Goal: Use online tool/utility: Utilize a website feature to perform a specific function

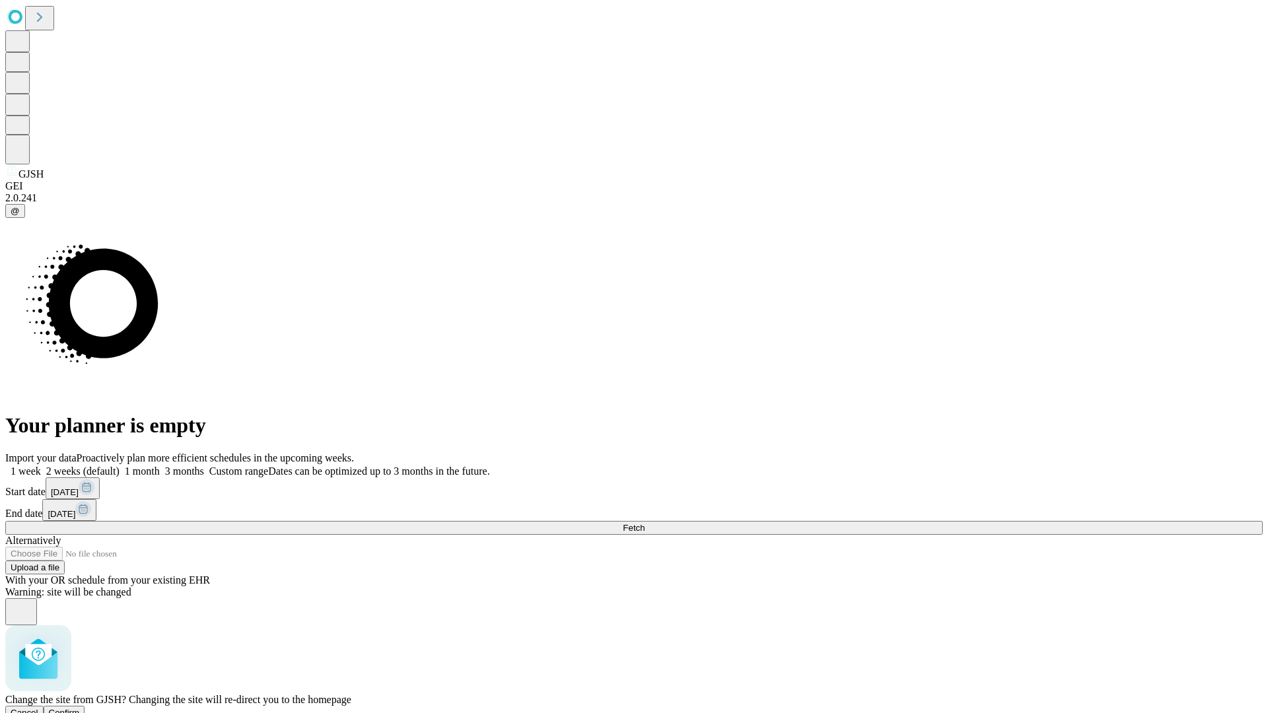
click at [80, 708] on span "Confirm" at bounding box center [64, 713] width 31 height 10
click at [160, 465] on label "1 month" at bounding box center [139, 470] width 40 height 11
click at [644, 523] on span "Fetch" at bounding box center [634, 528] width 22 height 10
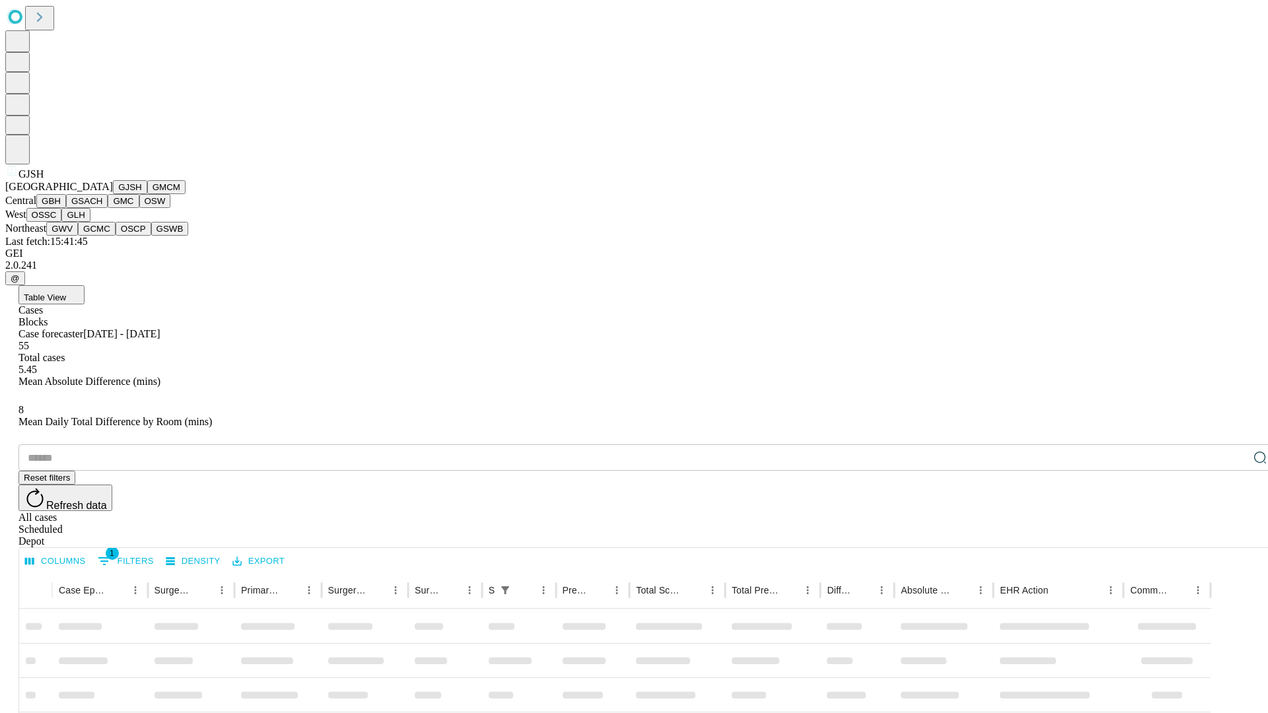
click at [147, 194] on button "GMCM" at bounding box center [166, 187] width 38 height 14
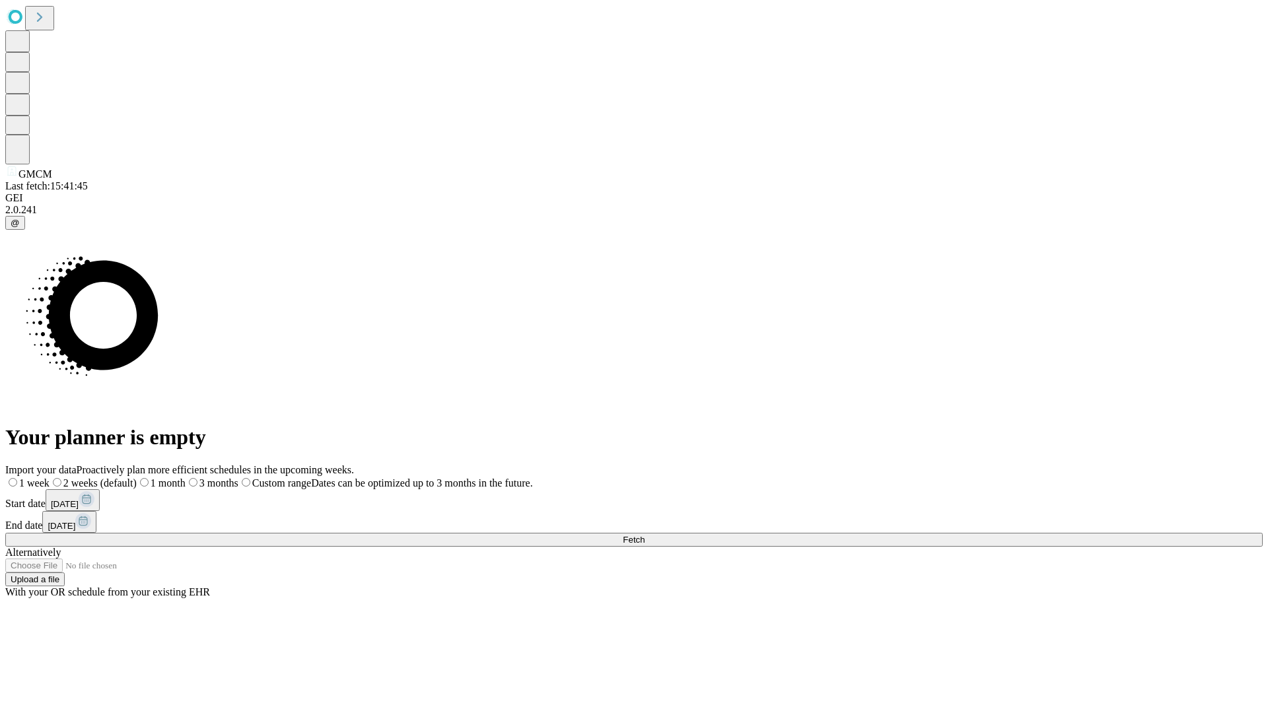
click at [186, 477] on label "1 month" at bounding box center [161, 482] width 49 height 11
click at [644, 535] on span "Fetch" at bounding box center [634, 540] width 22 height 10
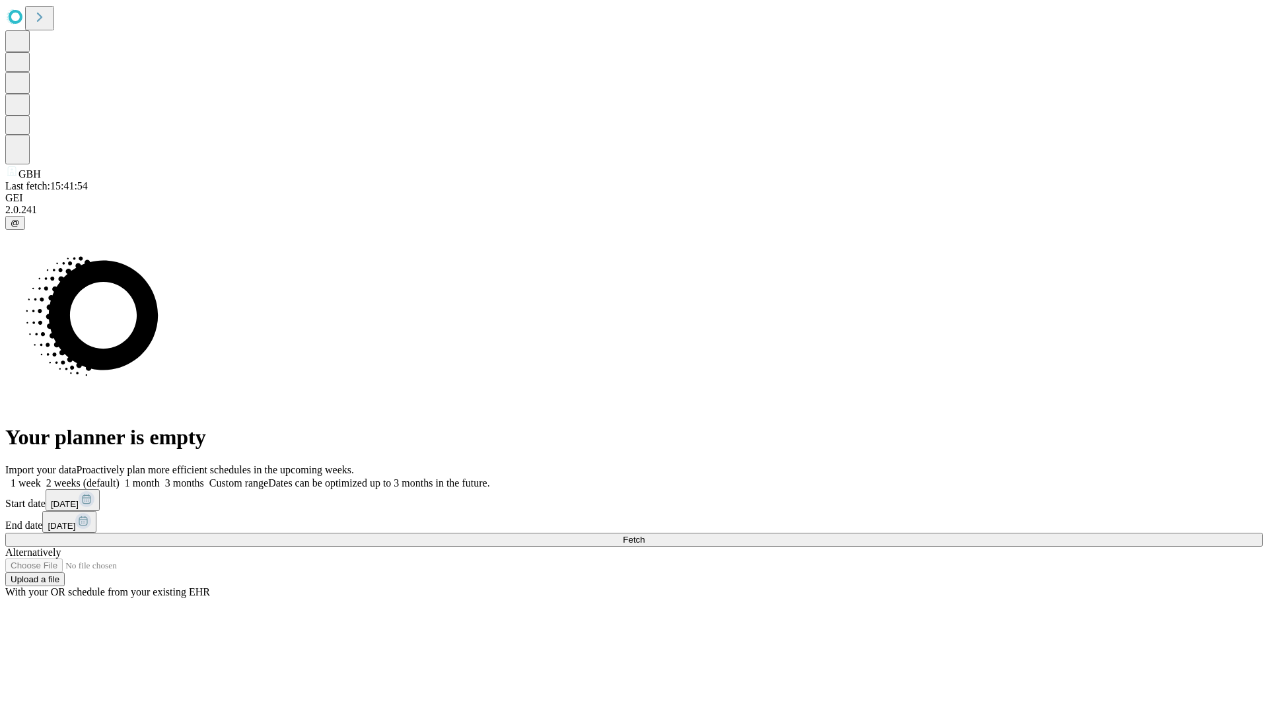
click at [160, 477] on label "1 month" at bounding box center [139, 482] width 40 height 11
click at [644, 535] on span "Fetch" at bounding box center [634, 540] width 22 height 10
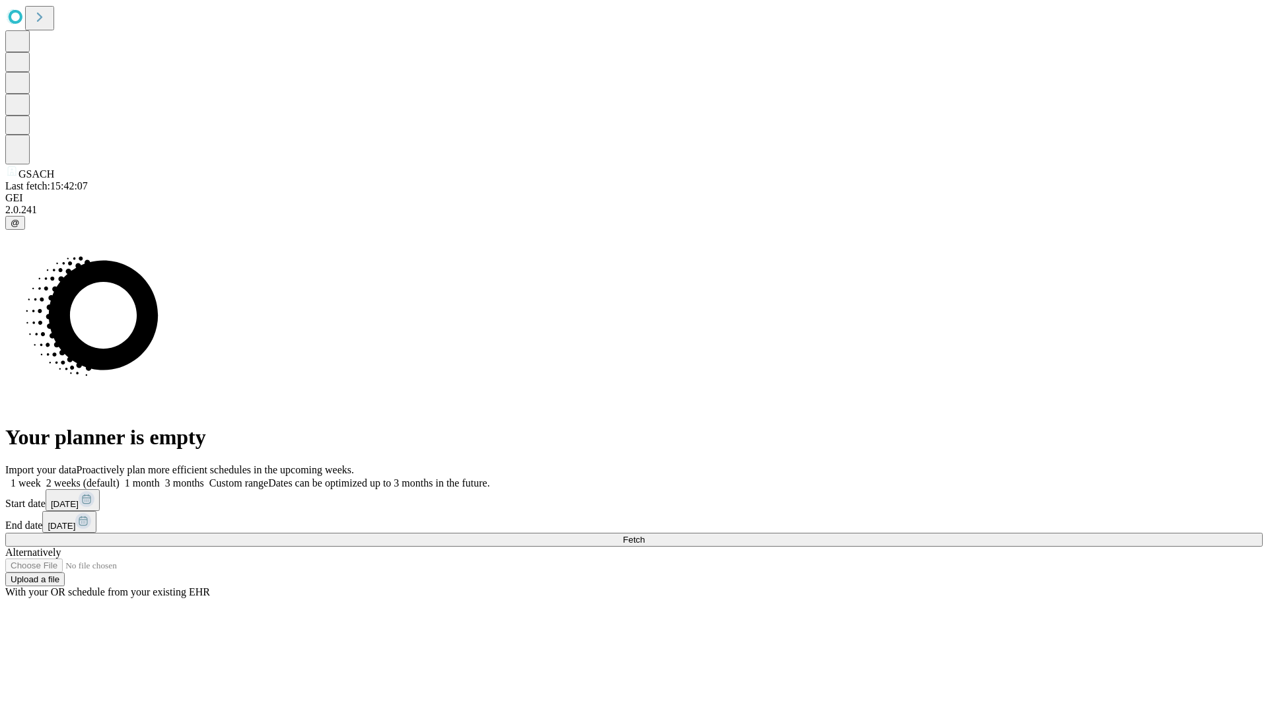
click at [160, 477] on label "1 month" at bounding box center [139, 482] width 40 height 11
click at [644, 535] on span "Fetch" at bounding box center [634, 540] width 22 height 10
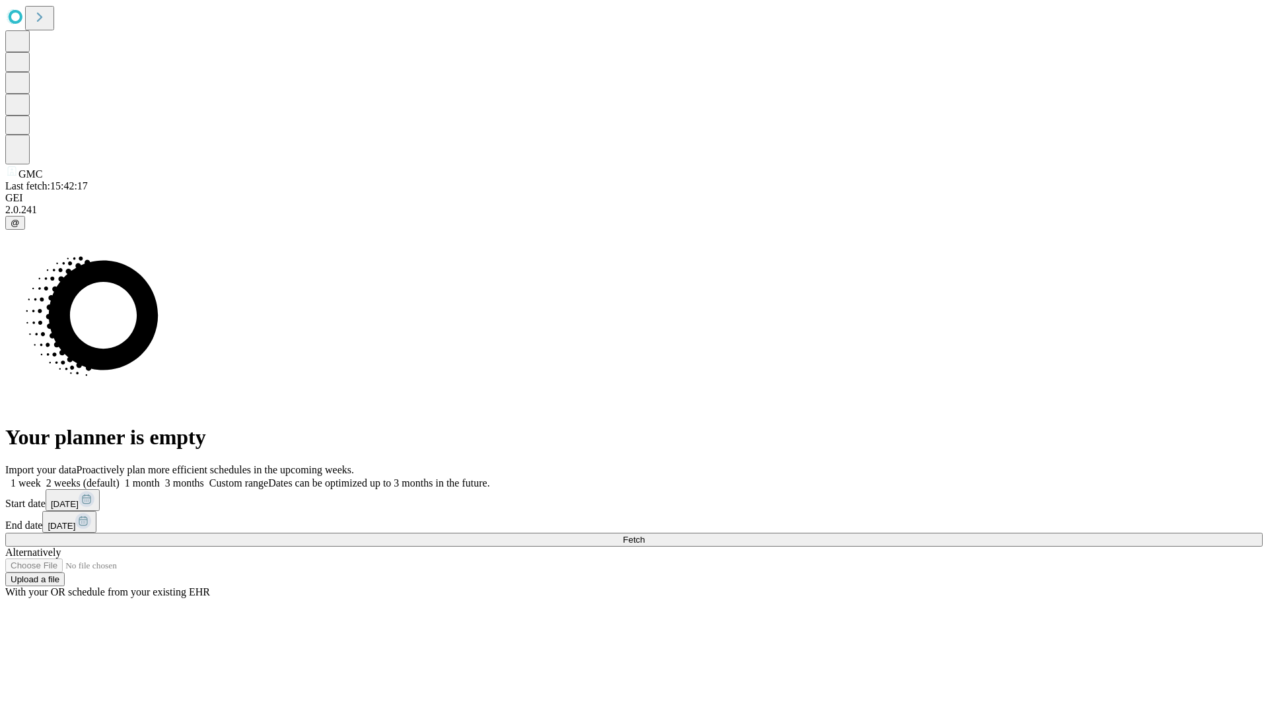
click at [160, 477] on label "1 month" at bounding box center [139, 482] width 40 height 11
click at [644, 535] on span "Fetch" at bounding box center [634, 540] width 22 height 10
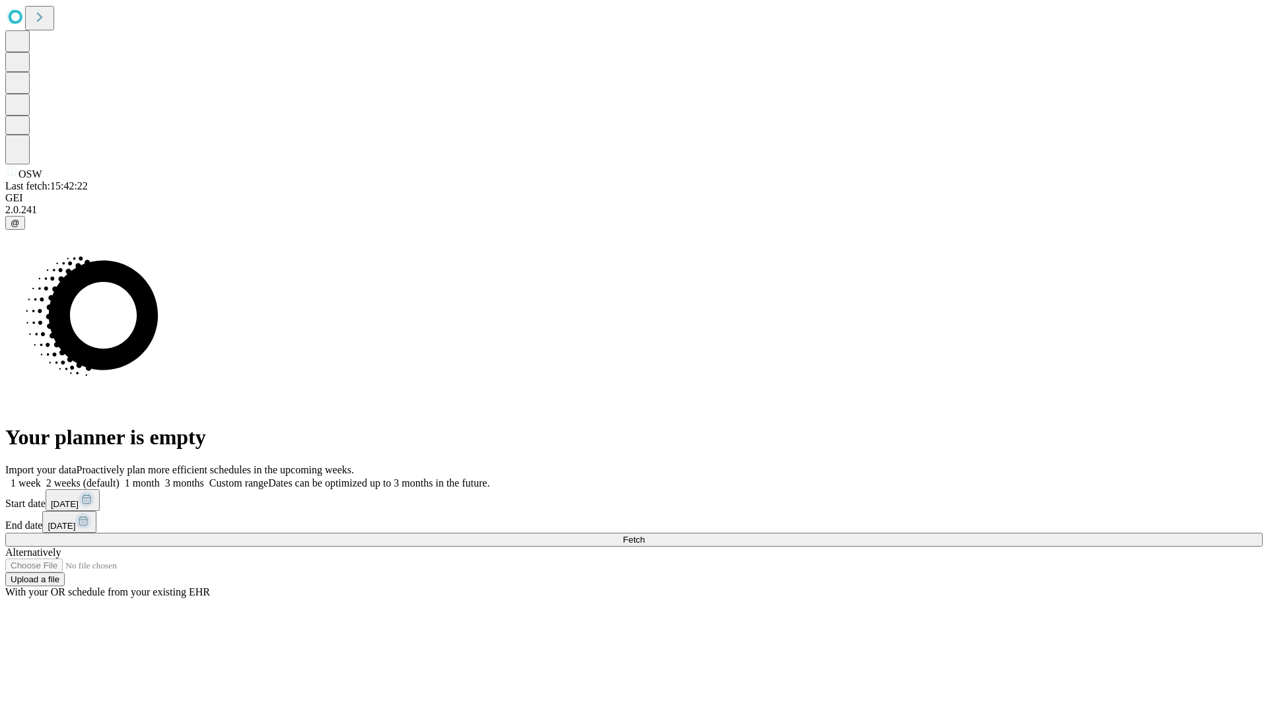
click at [160, 477] on label "1 month" at bounding box center [139, 482] width 40 height 11
click at [644, 535] on span "Fetch" at bounding box center [634, 540] width 22 height 10
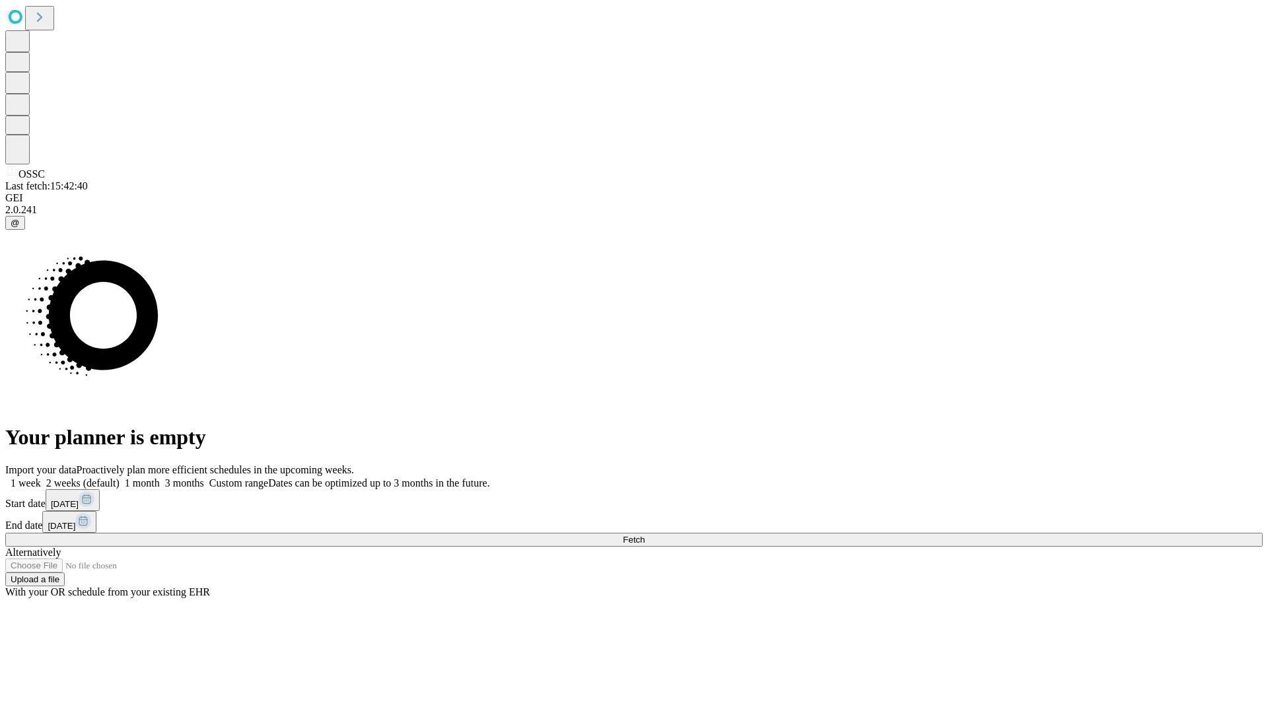
click at [160, 477] on label "1 month" at bounding box center [139, 482] width 40 height 11
click at [644, 535] on span "Fetch" at bounding box center [634, 540] width 22 height 10
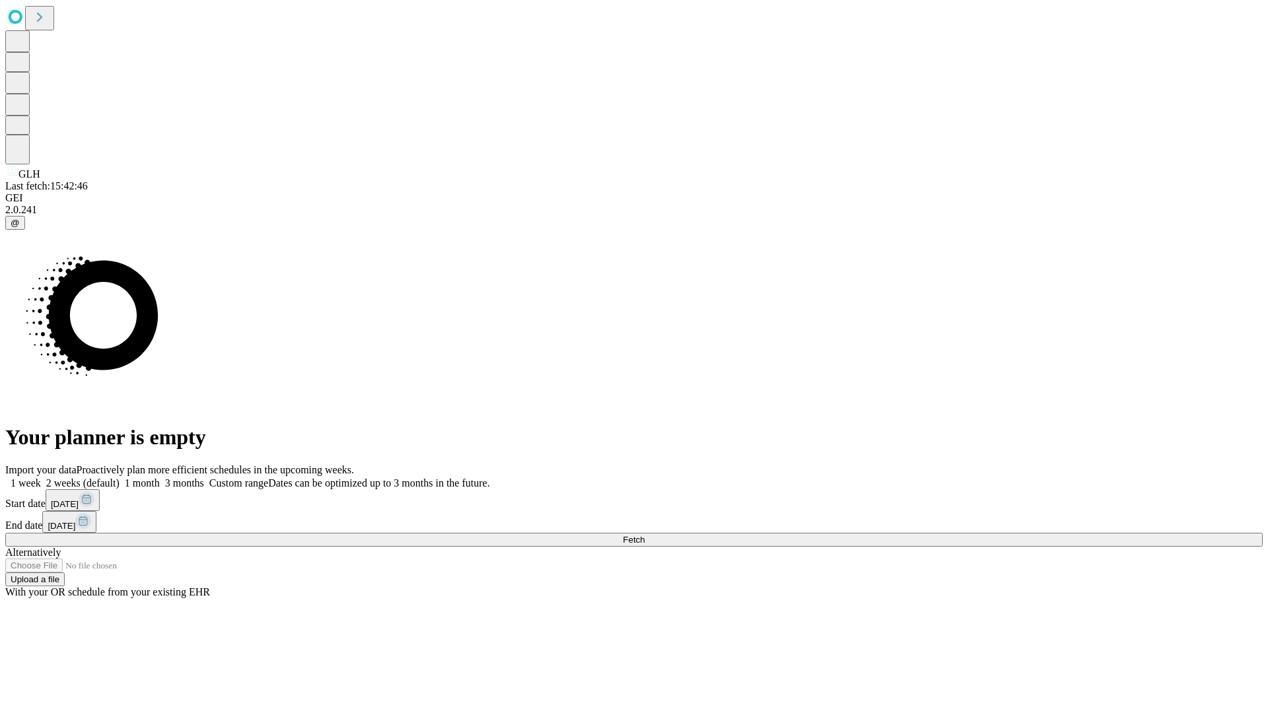
click at [160, 477] on label "1 month" at bounding box center [139, 482] width 40 height 11
click at [644, 535] on span "Fetch" at bounding box center [634, 540] width 22 height 10
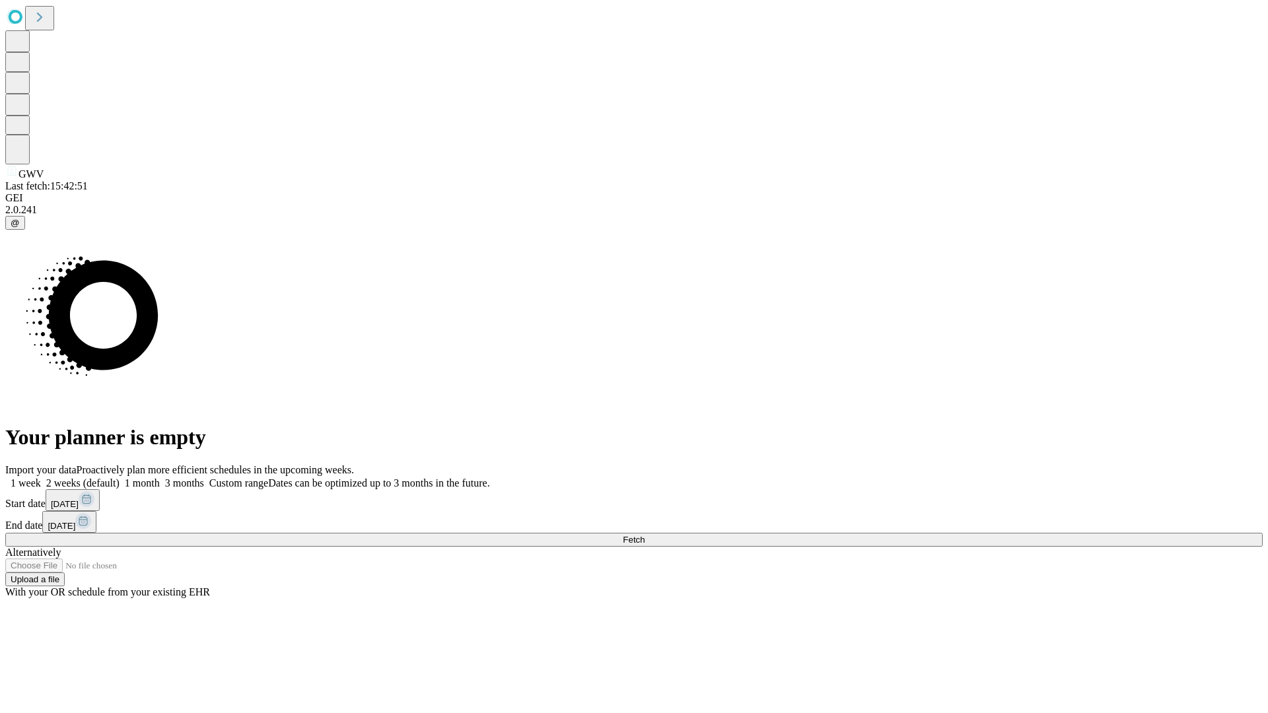
click at [160, 477] on label "1 month" at bounding box center [139, 482] width 40 height 11
click at [644, 535] on span "Fetch" at bounding box center [634, 540] width 22 height 10
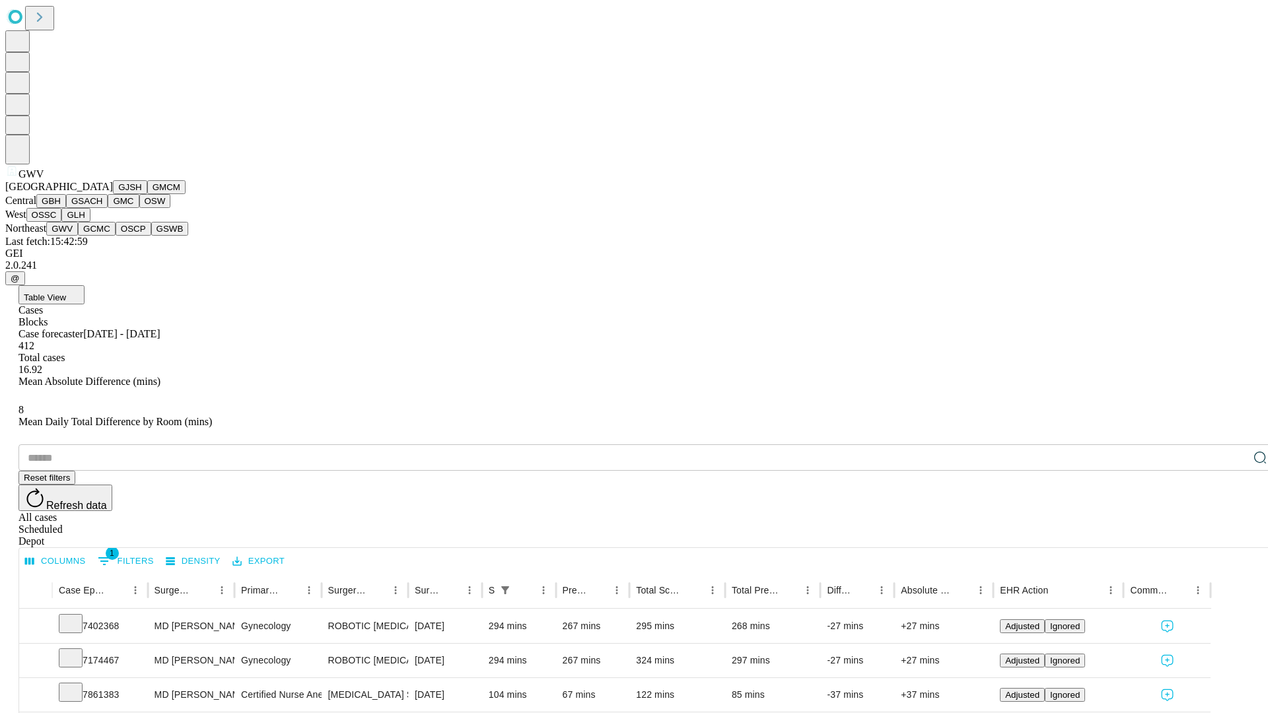
click at [102, 236] on button "GCMC" at bounding box center [97, 229] width 38 height 14
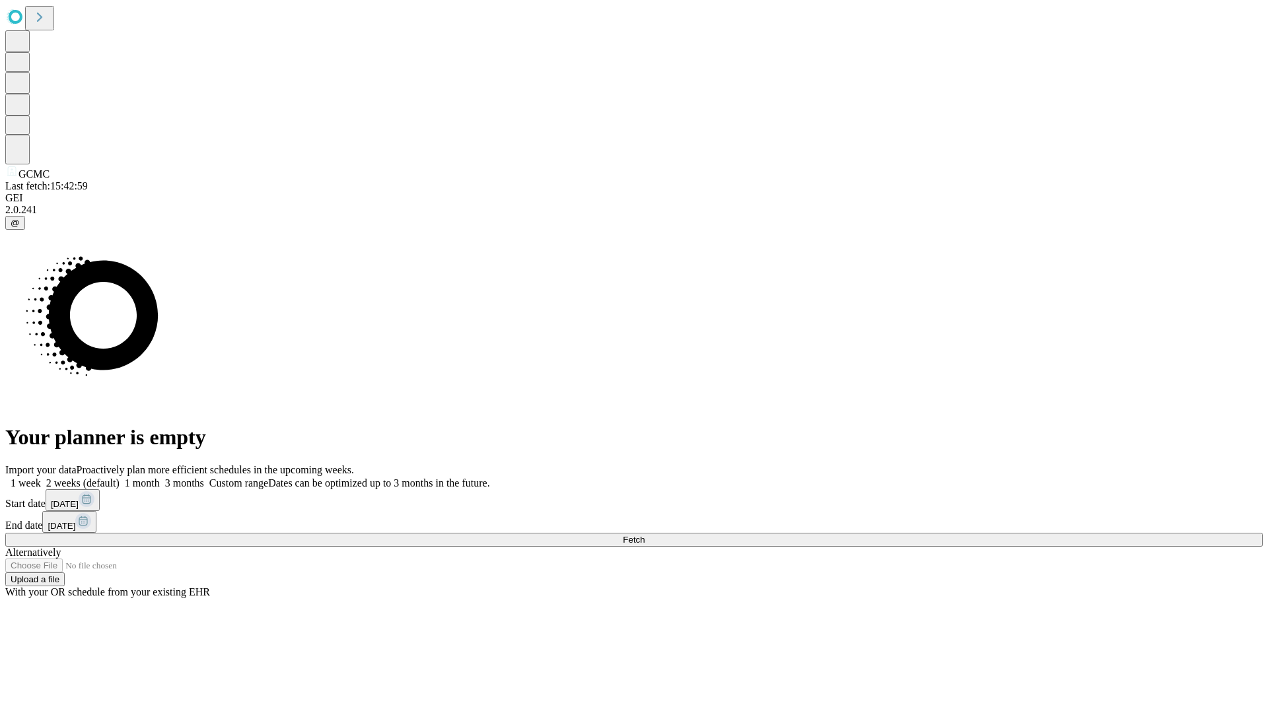
click at [160, 477] on label "1 month" at bounding box center [139, 482] width 40 height 11
click at [644, 535] on span "Fetch" at bounding box center [634, 540] width 22 height 10
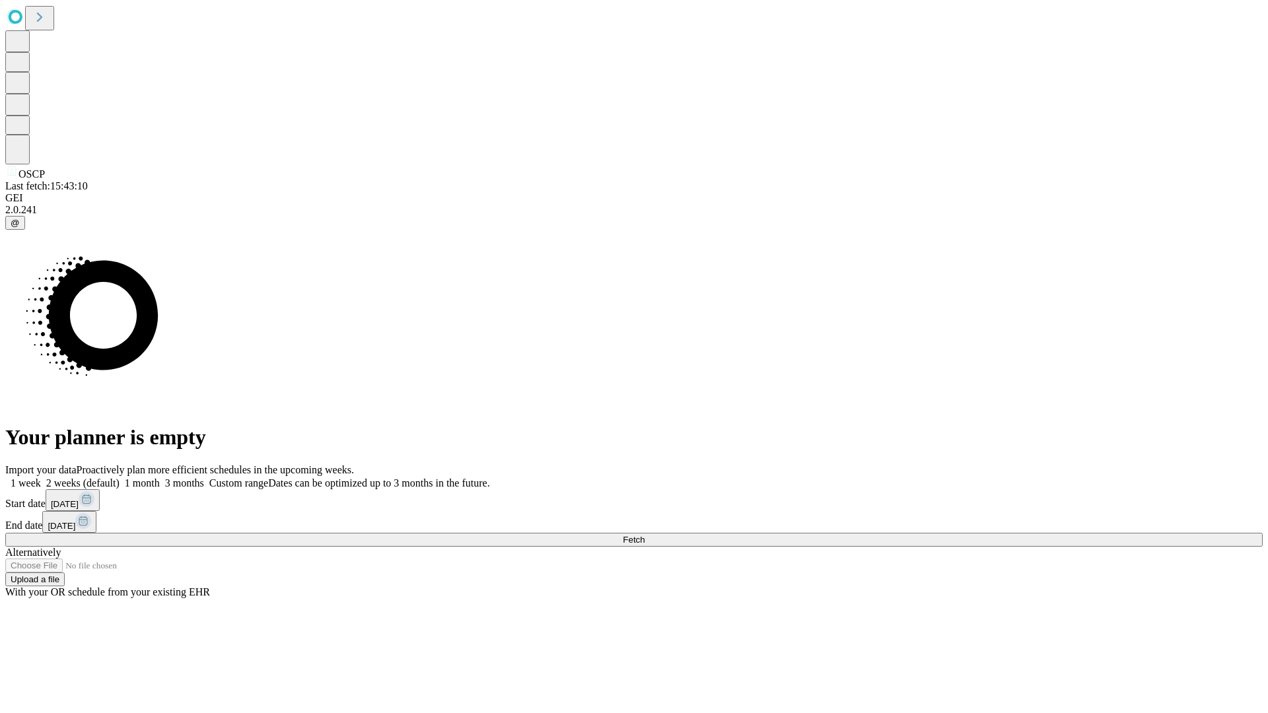
click at [160, 477] on label "1 month" at bounding box center [139, 482] width 40 height 11
click at [644, 535] on span "Fetch" at bounding box center [634, 540] width 22 height 10
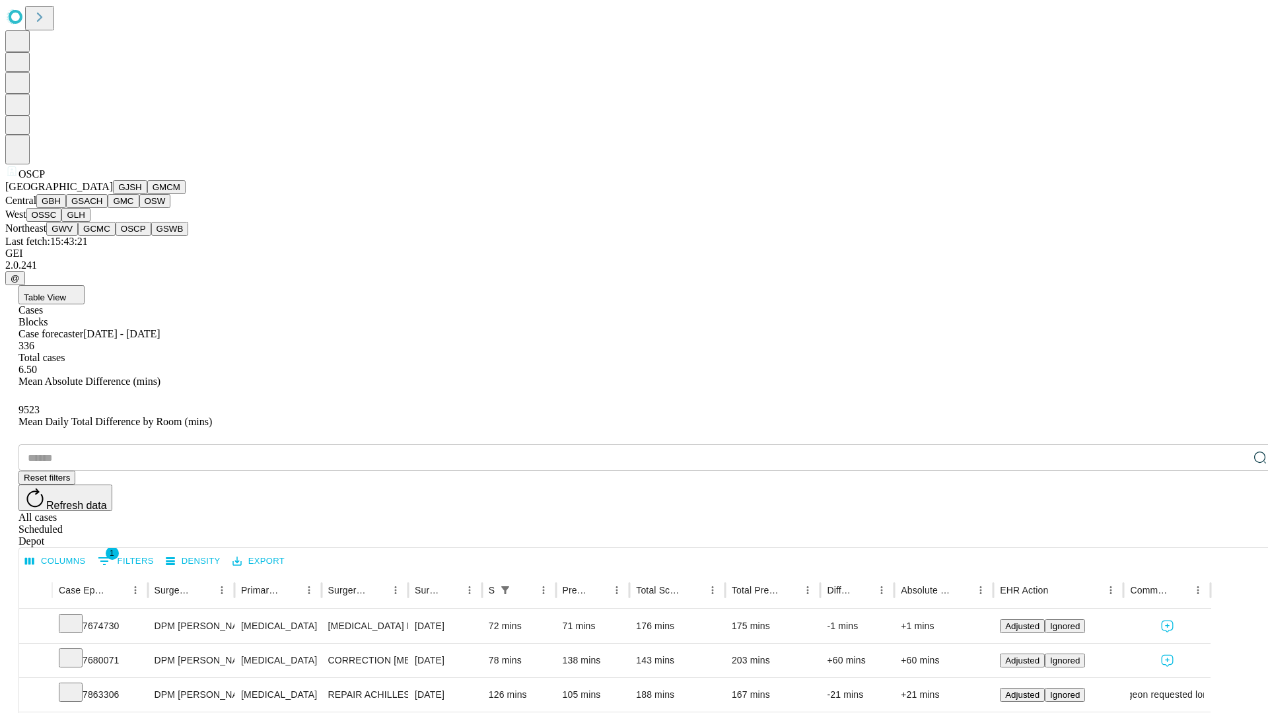
click at [151, 236] on button "GSWB" at bounding box center [170, 229] width 38 height 14
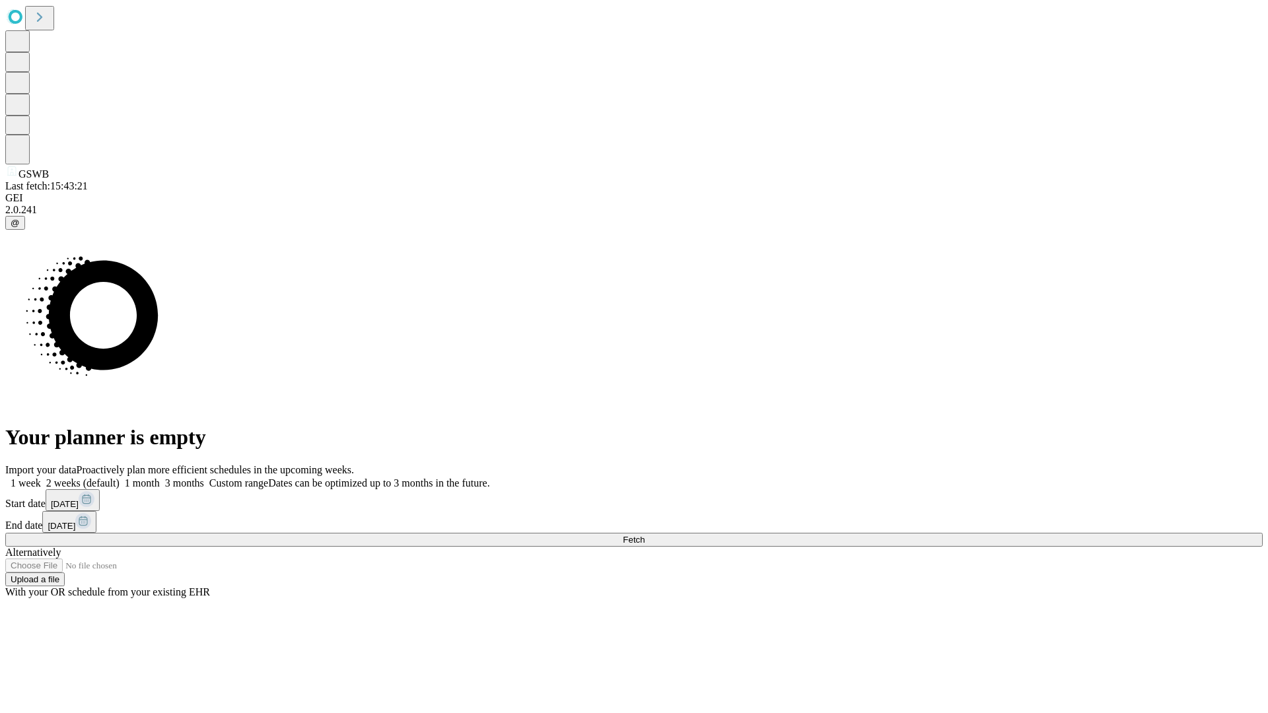
click at [160, 477] on label "1 month" at bounding box center [139, 482] width 40 height 11
click at [644, 535] on span "Fetch" at bounding box center [634, 540] width 22 height 10
